Goal: Check status: Check status

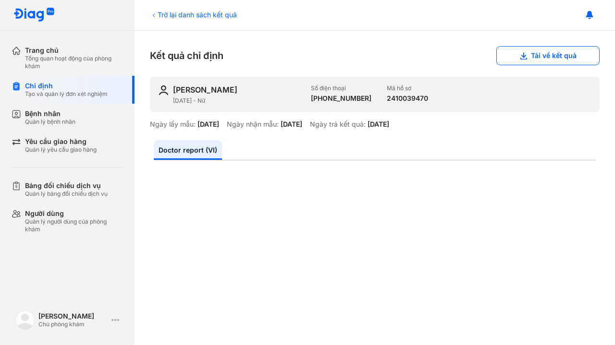
scroll to position [405, 0]
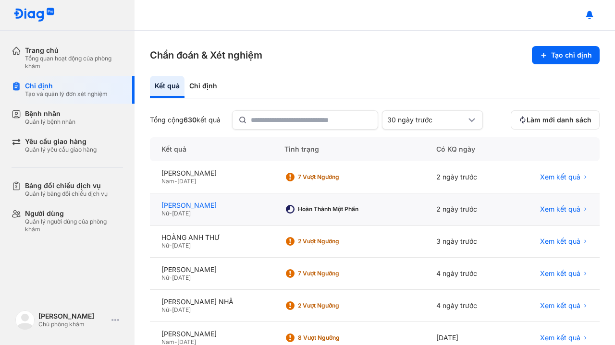
click at [237, 207] on div "[PERSON_NAME]" at bounding box center [211, 205] width 100 height 9
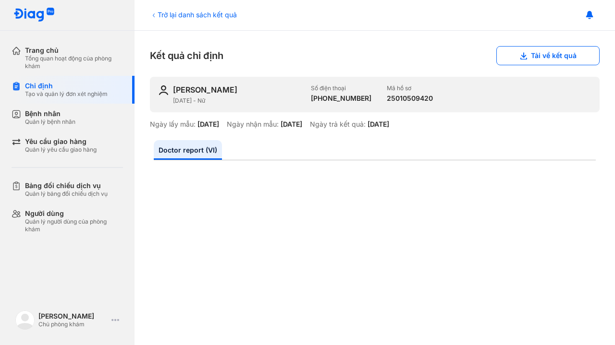
scroll to position [78, 0]
